Goal: Navigation & Orientation: Find specific page/section

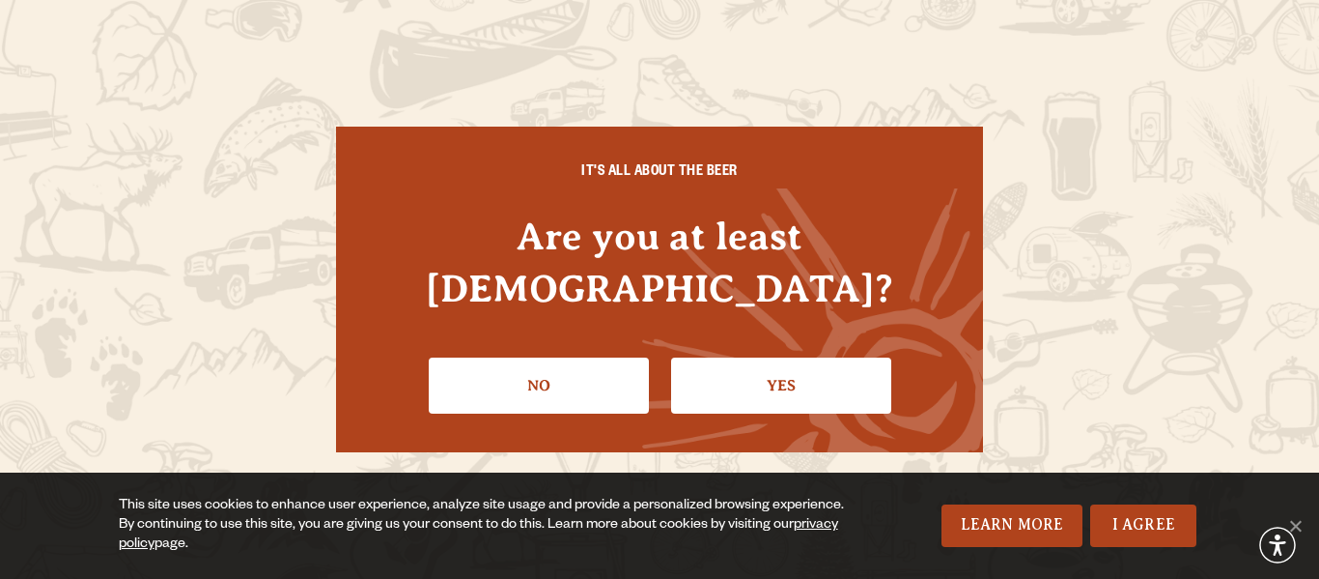
click at [737, 357] on link "Yes" at bounding box center [781, 385] width 220 height 56
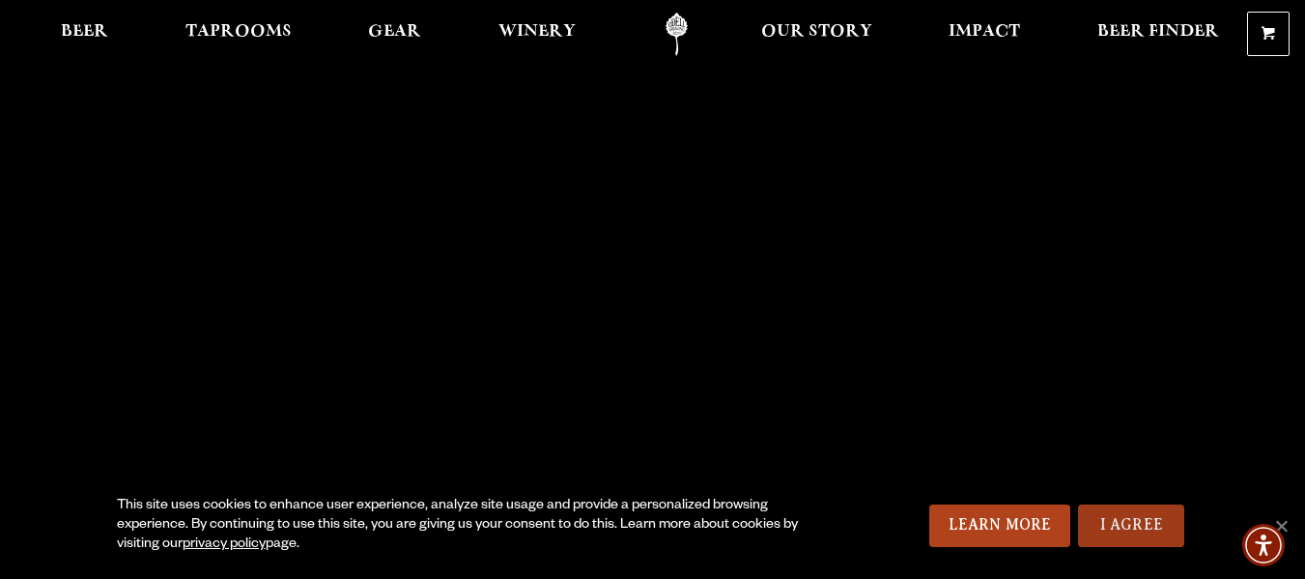
click at [1111, 529] on link "I Agree" at bounding box center [1131, 525] width 106 height 42
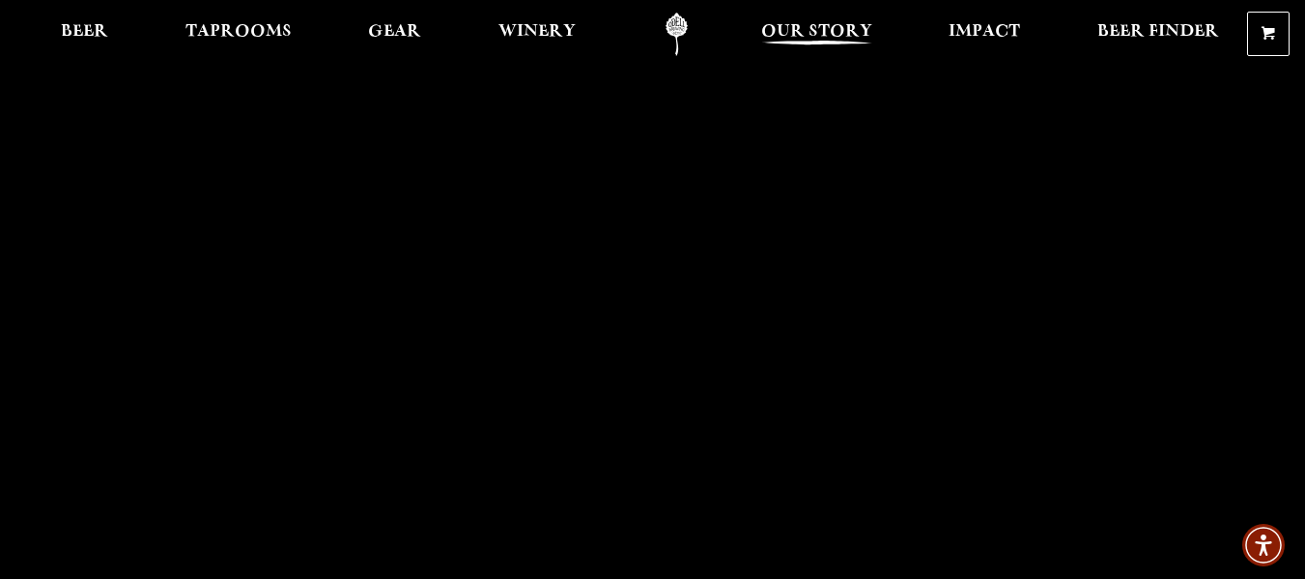
click at [815, 32] on span "Our Story" at bounding box center [816, 31] width 111 height 15
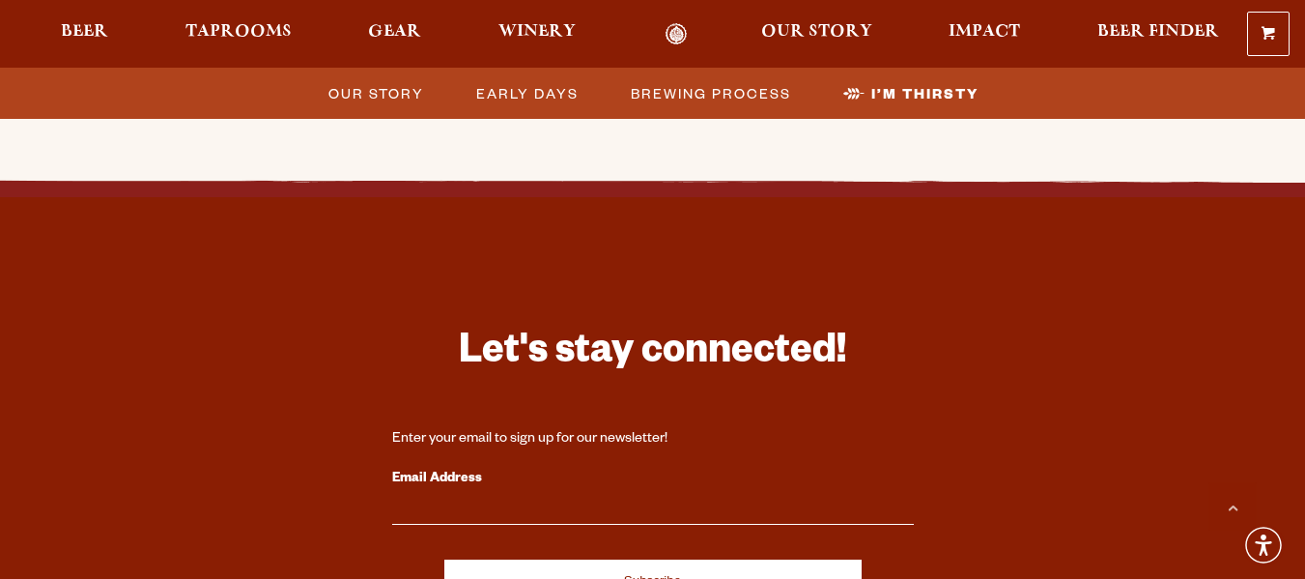
scroll to position [6278, 0]
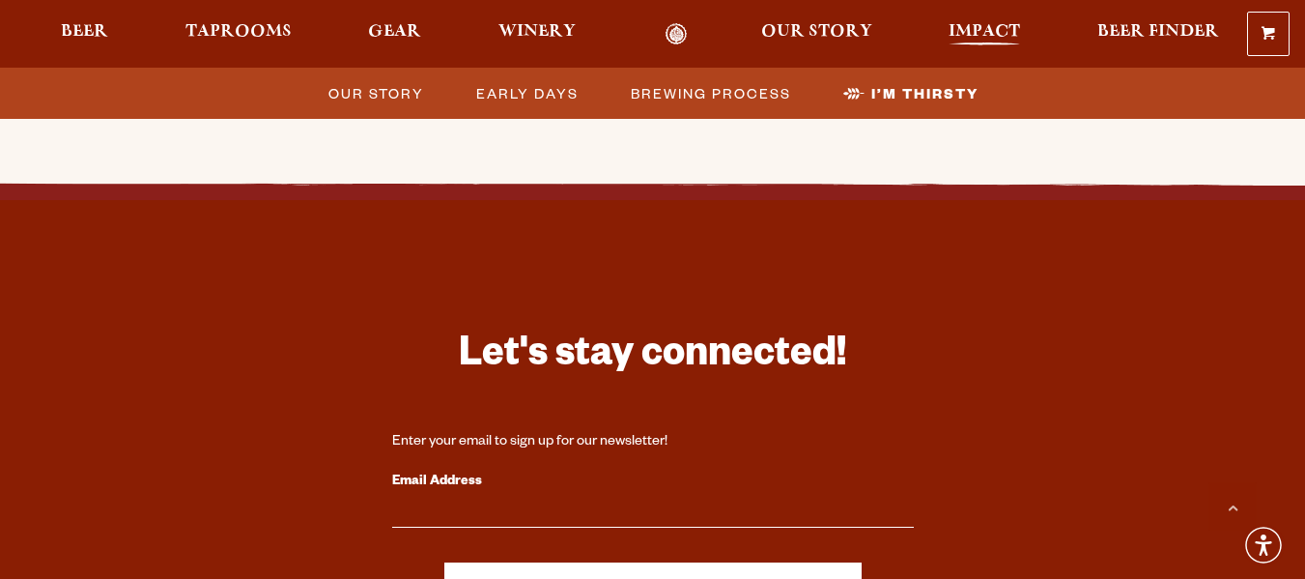
click at [982, 28] on span "Impact" at bounding box center [983, 31] width 71 height 15
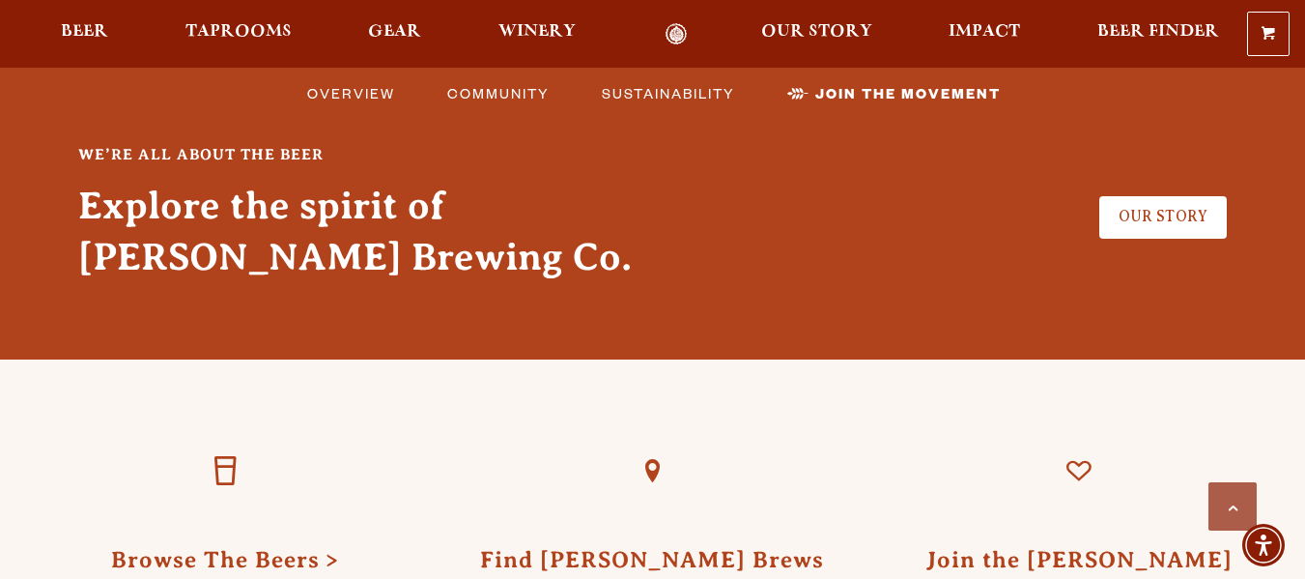
scroll to position [5409, 0]
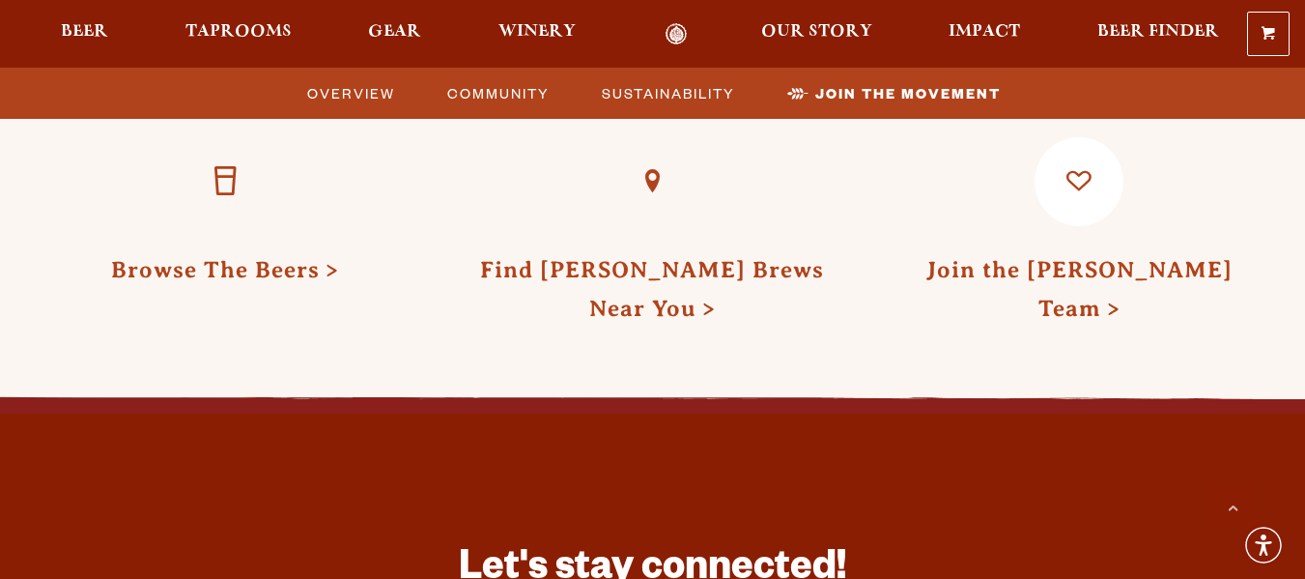
click at [1057, 257] on link "Join the [PERSON_NAME] Team" at bounding box center [1079, 289] width 306 height 64
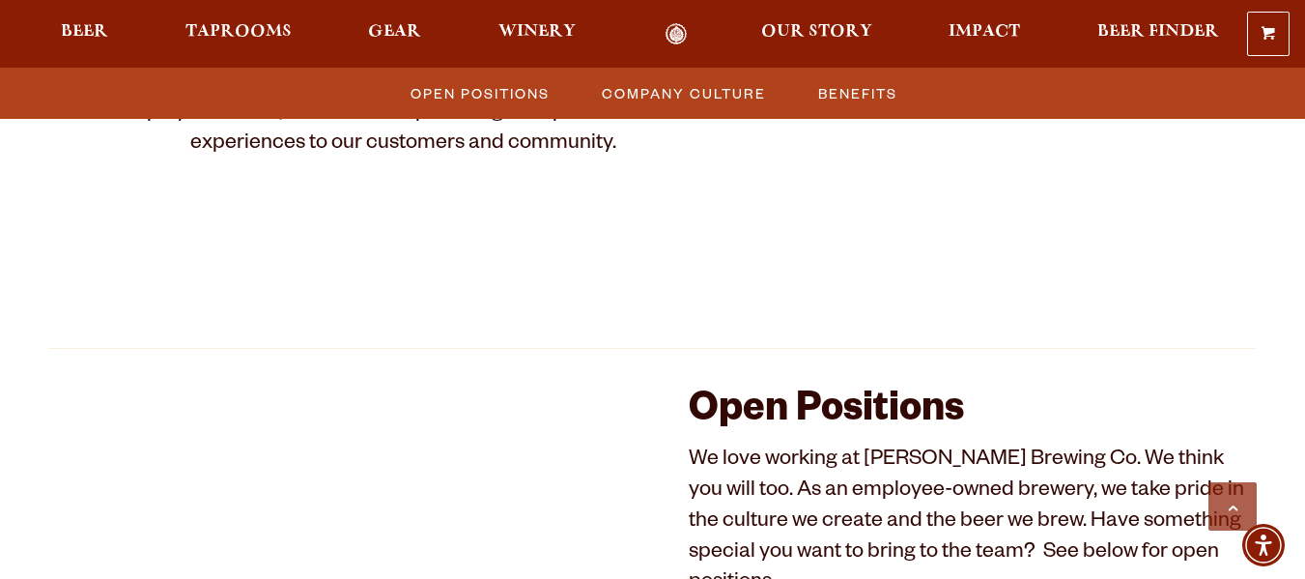
scroll to position [646, 0]
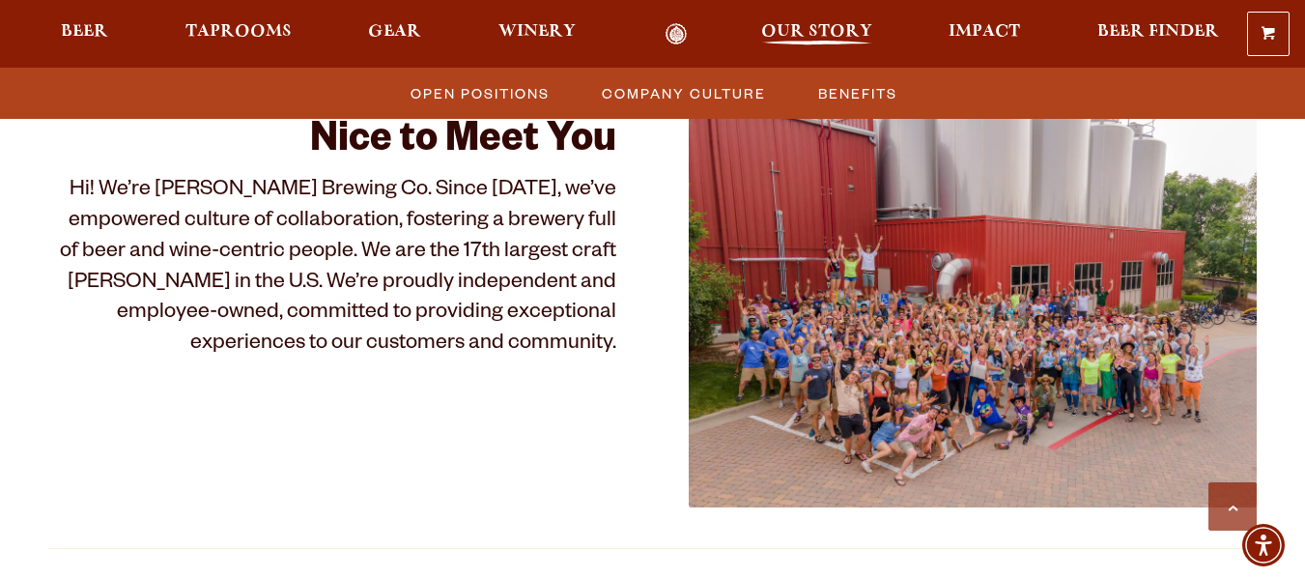
click at [812, 33] on span "Our Story" at bounding box center [816, 31] width 111 height 15
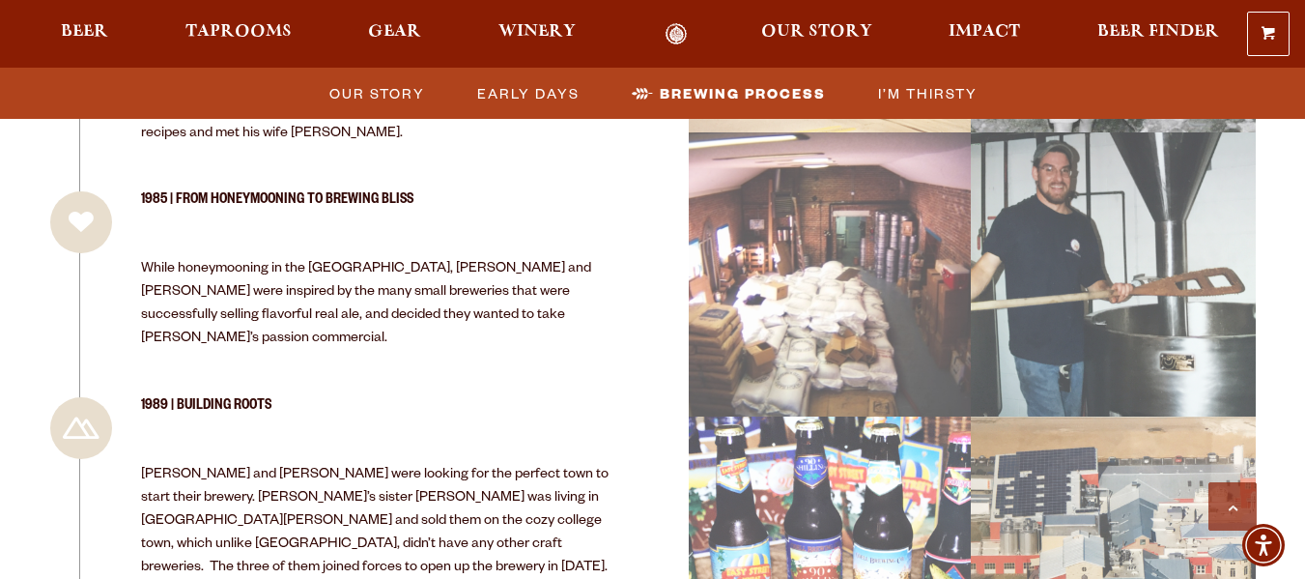
scroll to position [1739, 0]
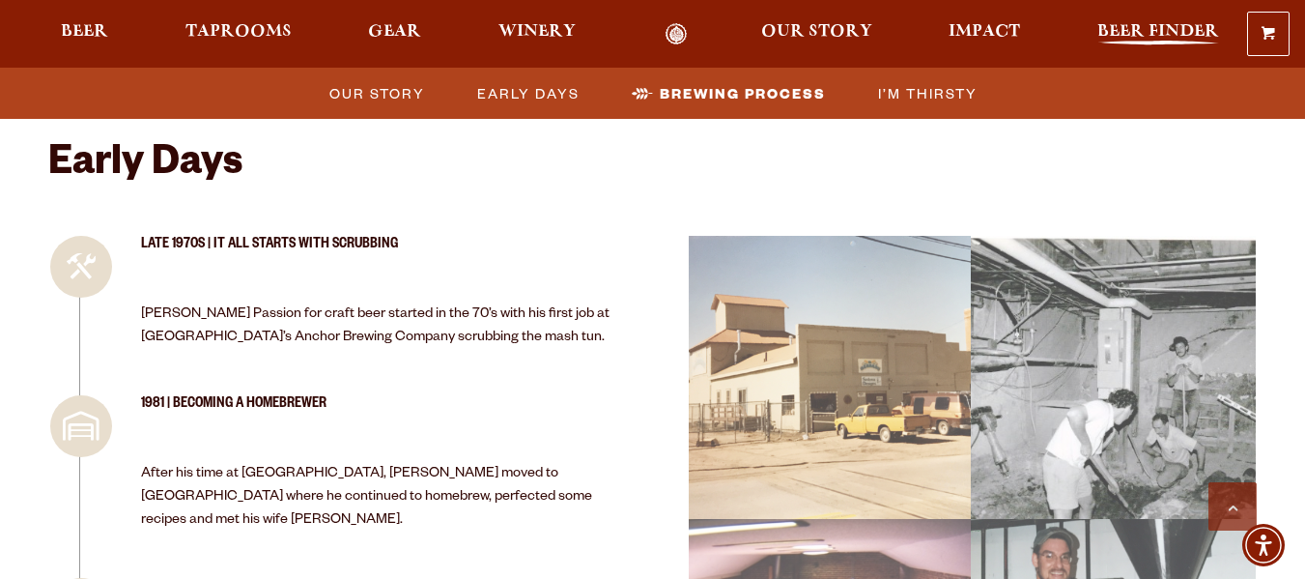
click at [1113, 40] on span "Beer Finder" at bounding box center [1158, 31] width 122 height 15
click at [977, 29] on span "Impact" at bounding box center [983, 31] width 71 height 15
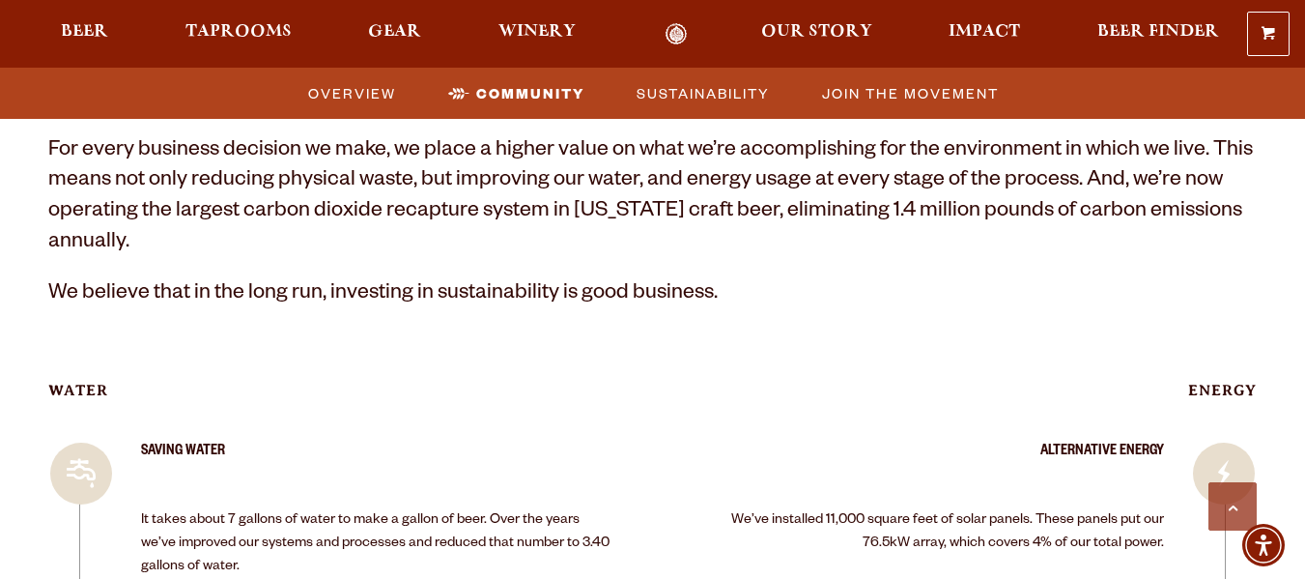
scroll to position [2511, 0]
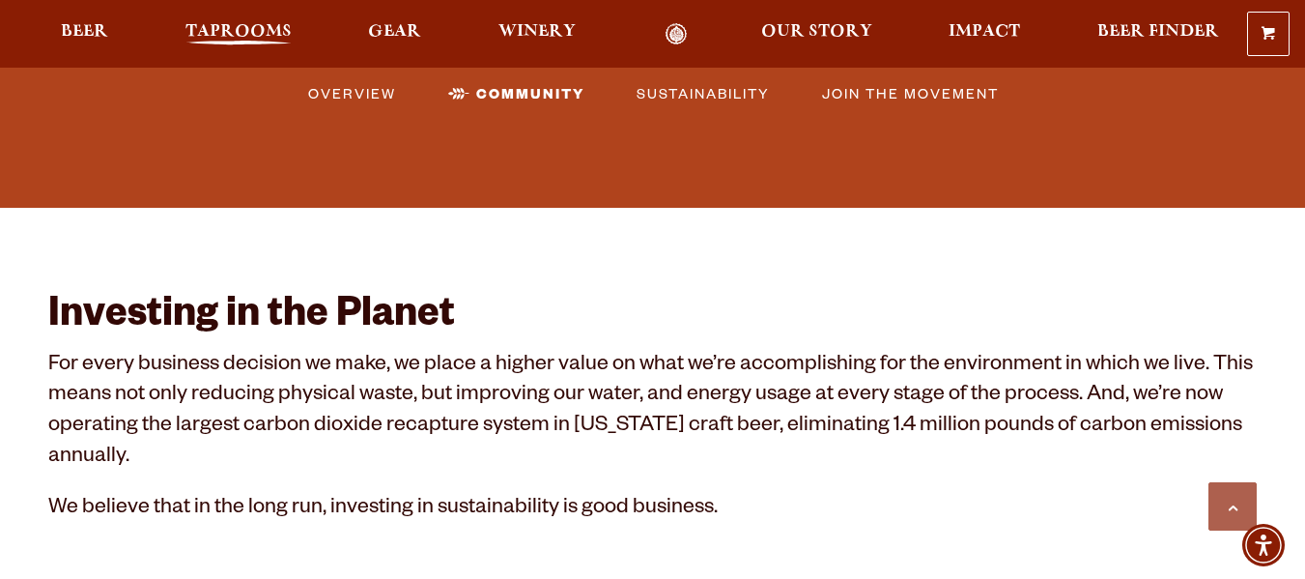
click at [249, 33] on span "Taprooms" at bounding box center [238, 31] width 106 height 15
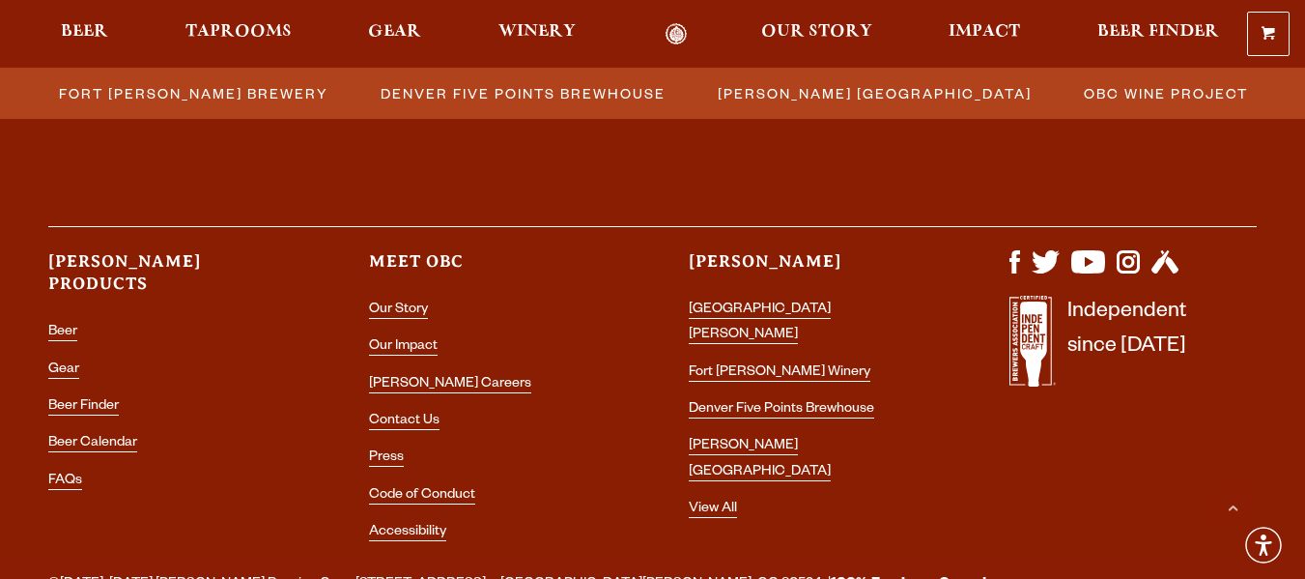
scroll to position [2318, 0]
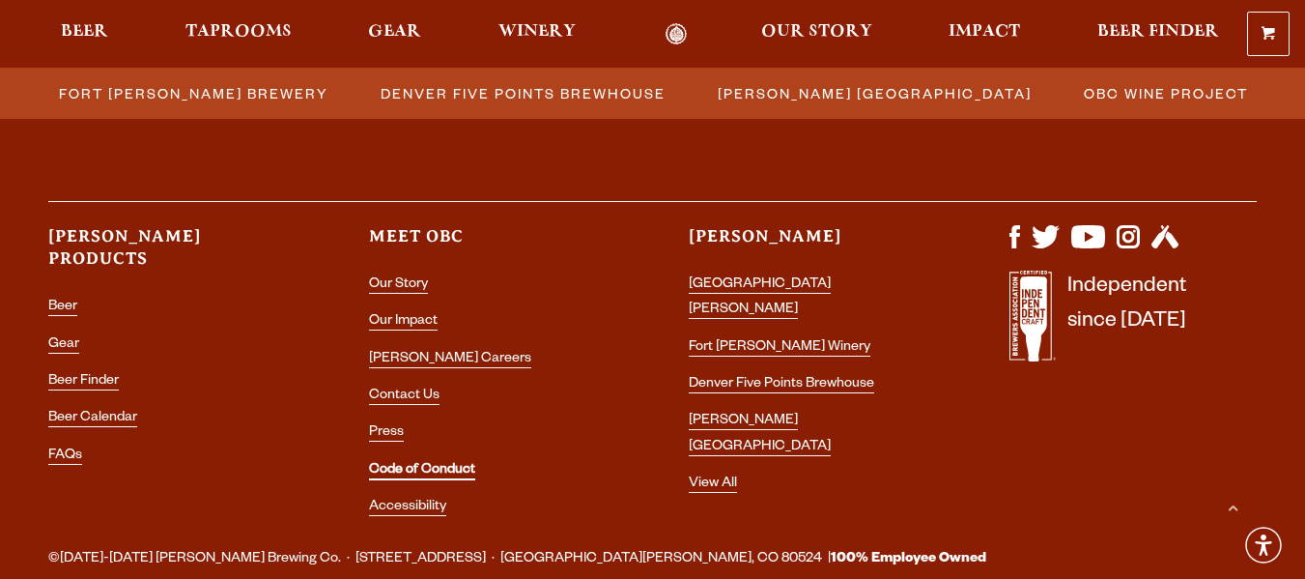
click at [404, 476] on link "Code of Conduct" at bounding box center [422, 471] width 106 height 17
click at [378, 435] on link "Press" at bounding box center [386, 433] width 35 height 17
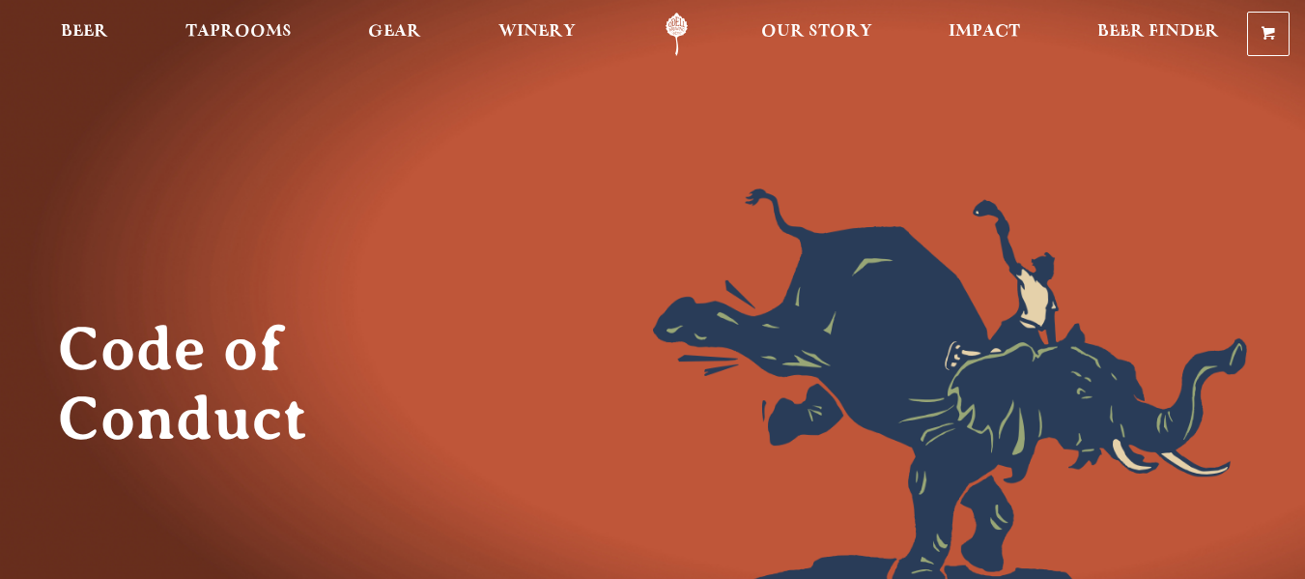
scroll to position [386, 0]
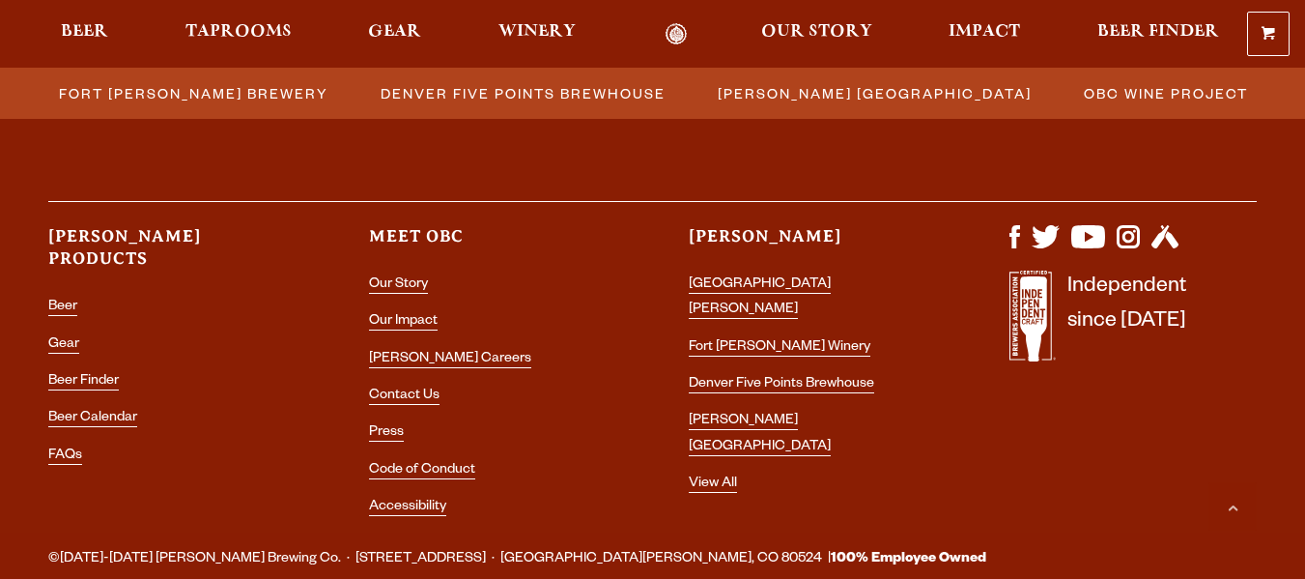
scroll to position [2318, 0]
click at [380, 436] on link "Press" at bounding box center [386, 433] width 35 height 17
